Goal: Task Accomplishment & Management: Use online tool/utility

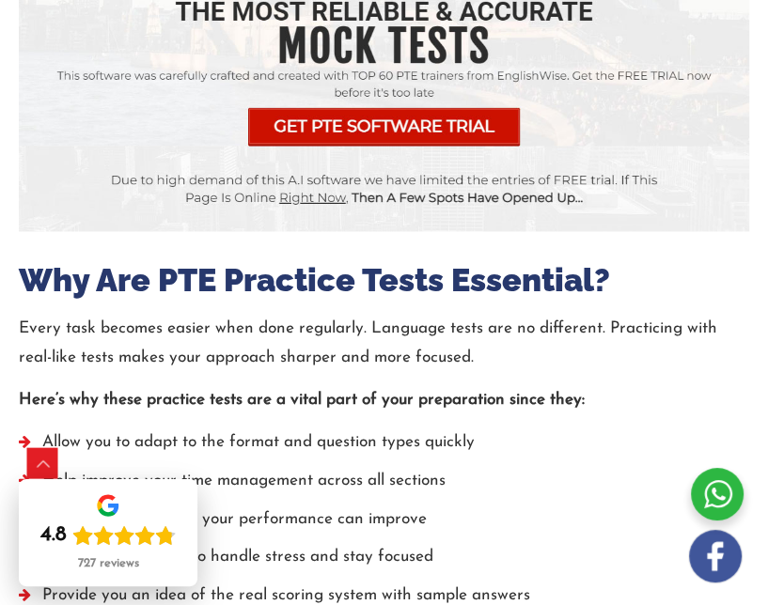
scroll to position [1570, 0]
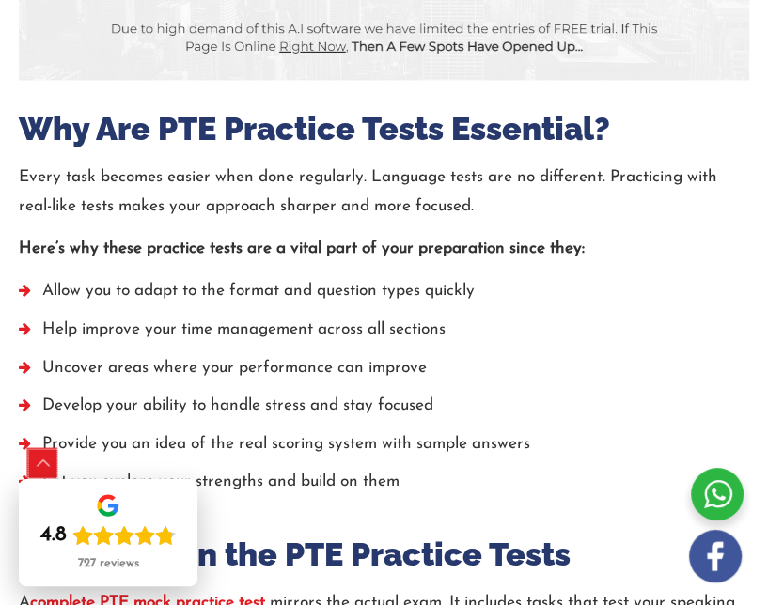
click at [47, 462] on div "Scroll to Top" at bounding box center [43, 464] width 30 height 30
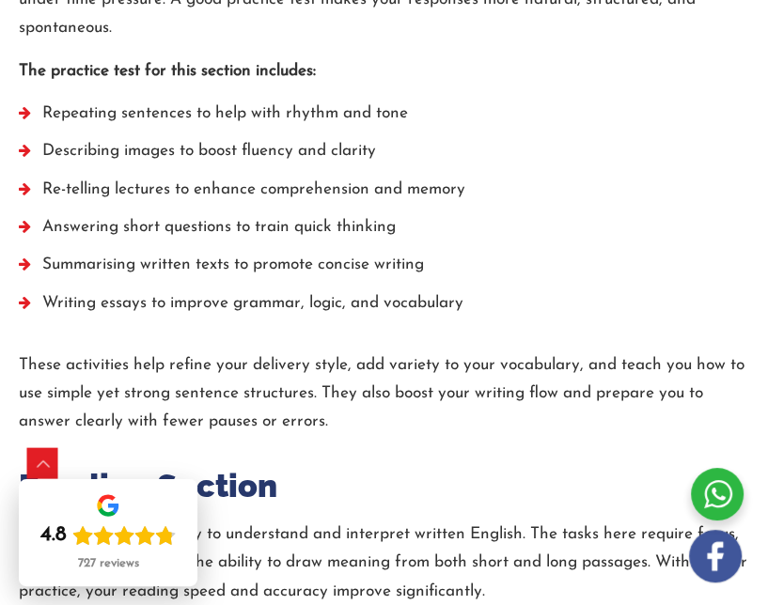
scroll to position [1974, 0]
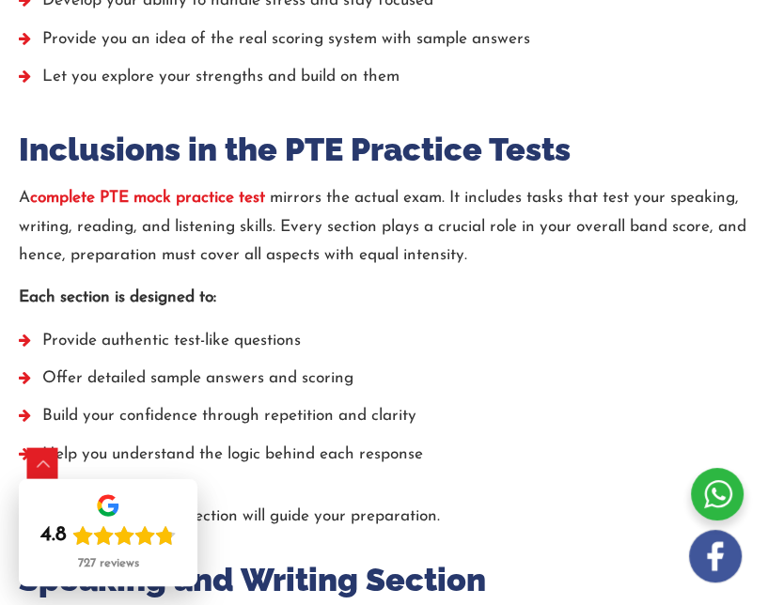
click at [177, 197] on strong "complete PTE mock practice test" at bounding box center [147, 198] width 235 height 16
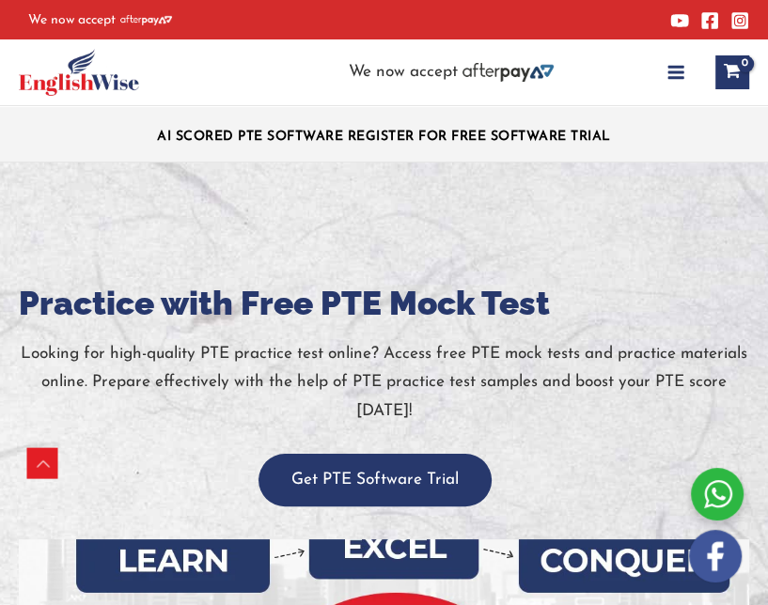
scroll to position [374, 0]
